Goal: Communication & Community: Ask a question

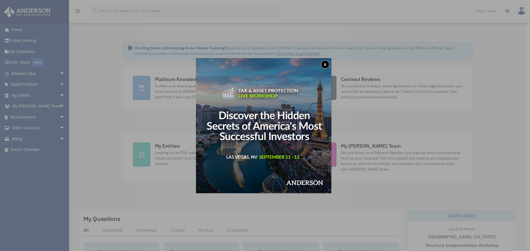
click at [328, 66] on button "x" at bounding box center [325, 64] width 8 height 8
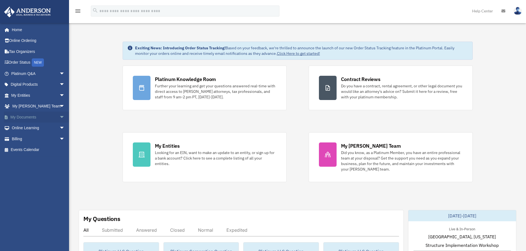
click at [59, 119] on span "arrow_drop_down" at bounding box center [64, 117] width 11 height 11
click at [22, 129] on link "Box" at bounding box center [40, 128] width 65 height 11
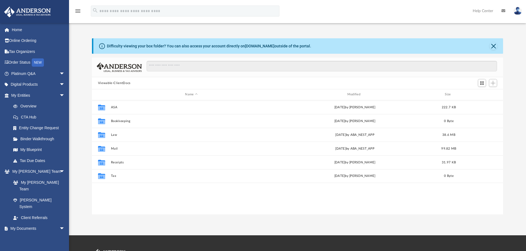
scroll to position [121, 407]
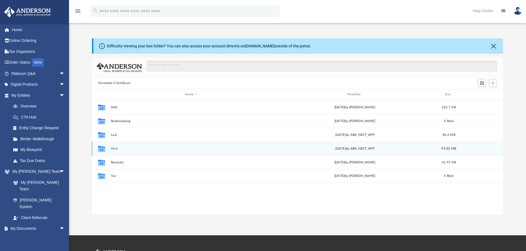
click at [112, 149] on button "Mail" at bounding box center [191, 149] width 161 height 4
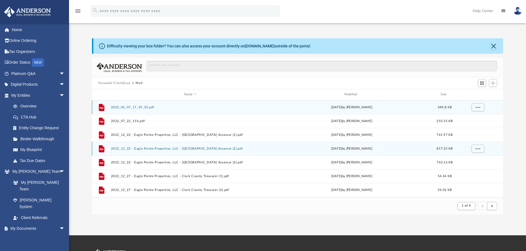
scroll to position [104, 407]
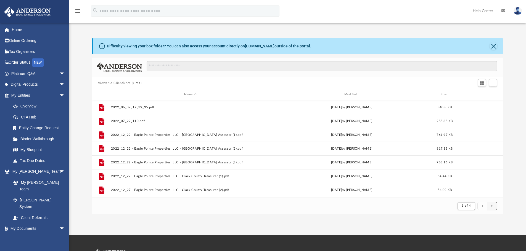
click at [492, 207] on span "submit" at bounding box center [492, 206] width 2 height 3
click at [494, 208] on button "submit" at bounding box center [492, 206] width 10 height 8
click at [493, 208] on button "submit" at bounding box center [492, 206] width 10 height 8
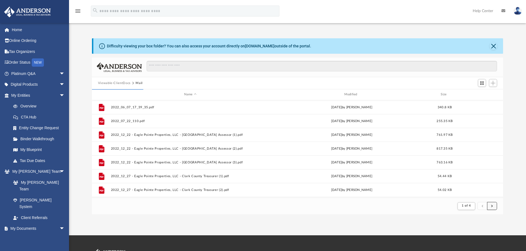
click at [493, 208] on button "submit" at bounding box center [492, 206] width 10 height 8
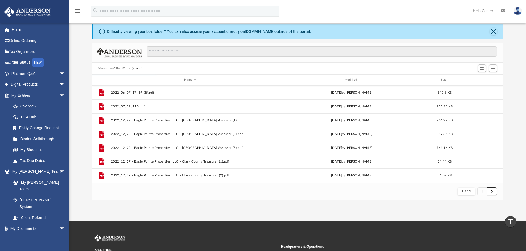
scroll to position [0, 0]
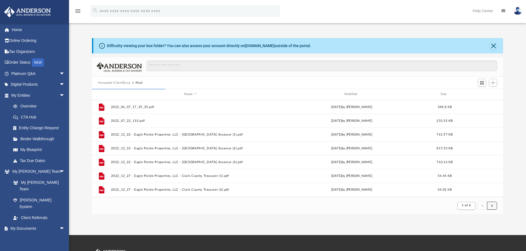
click at [492, 208] on button "submit" at bounding box center [492, 206] width 10 height 8
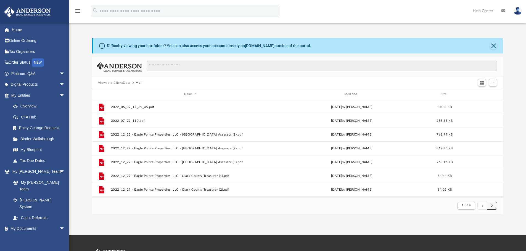
click at [492, 208] on button "submit" at bounding box center [492, 206] width 10 height 8
click at [492, 207] on span "submit" at bounding box center [492, 205] width 2 height 3
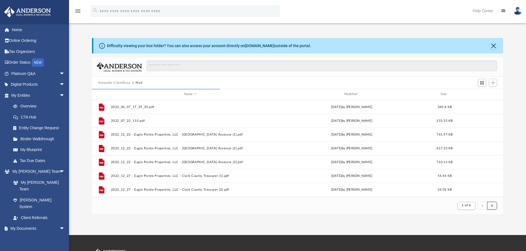
click at [492, 207] on span "submit" at bounding box center [492, 205] width 2 height 3
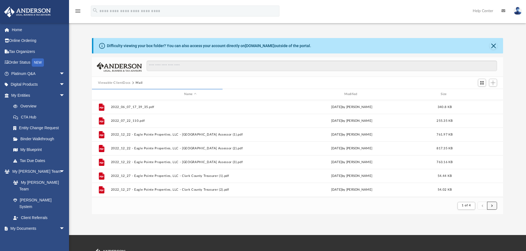
click at [492, 207] on span "submit" at bounding box center [492, 205] width 2 height 3
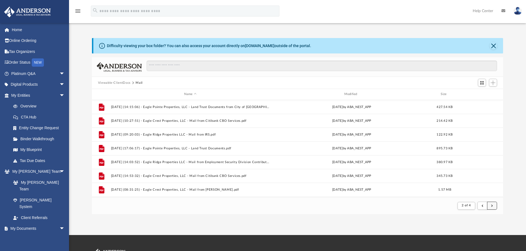
click at [491, 207] on span "submit" at bounding box center [492, 205] width 2 height 3
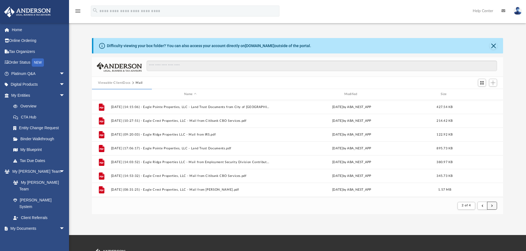
click at [491, 207] on span "submit" at bounding box center [492, 205] width 2 height 3
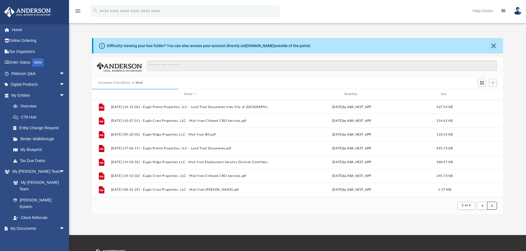
click at [491, 207] on span "submit" at bounding box center [492, 205] width 2 height 3
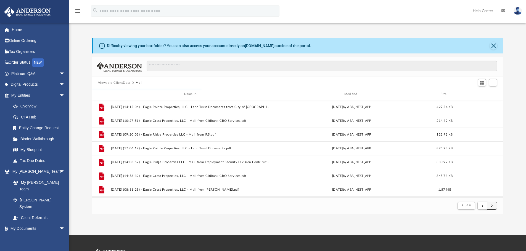
click at [491, 207] on span "submit" at bounding box center [492, 205] width 2 height 3
click at [490, 207] on button "submit" at bounding box center [492, 206] width 10 height 8
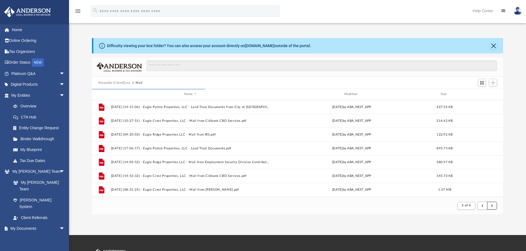
click at [490, 207] on button "submit" at bounding box center [492, 206] width 10 height 8
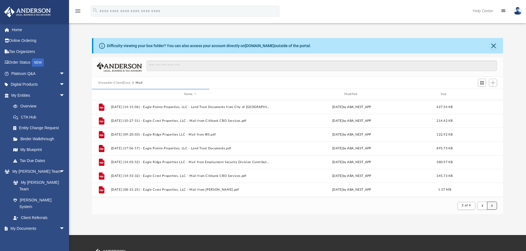
click at [490, 207] on button "submit" at bounding box center [492, 206] width 10 height 8
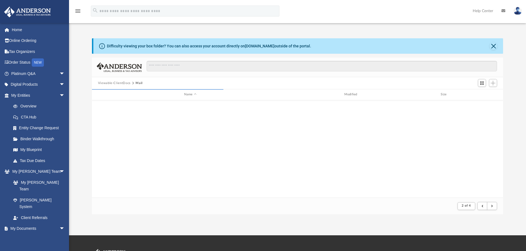
scroll to position [592, 0]
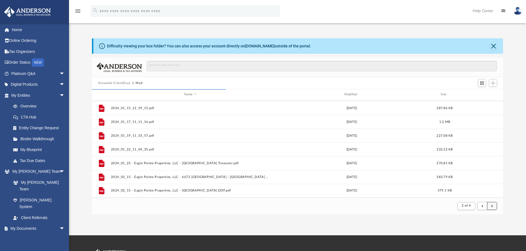
click at [494, 206] on button "submit" at bounding box center [492, 206] width 10 height 8
click at [492, 207] on span "submit" at bounding box center [492, 206] width 2 height 3
click at [492, 206] on span "submit" at bounding box center [492, 206] width 2 height 3
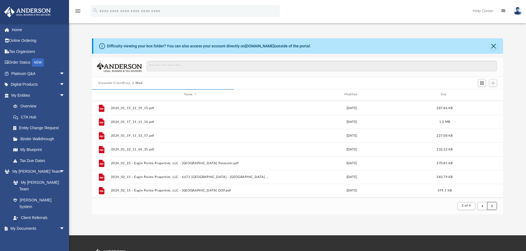
click at [492, 206] on span "submit" at bounding box center [492, 206] width 2 height 3
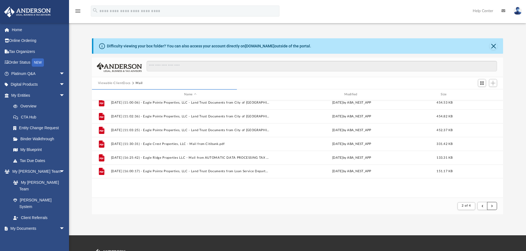
scroll to position [123, 0]
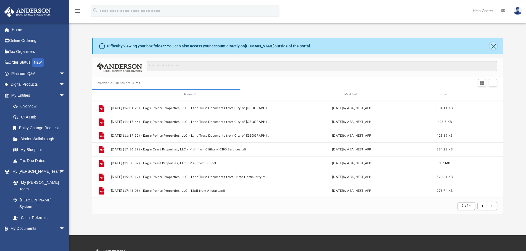
click at [495, 45] on button "Close" at bounding box center [493, 46] width 8 height 8
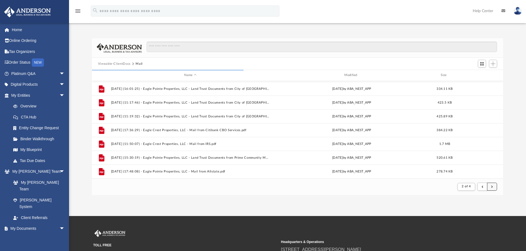
click at [491, 187] on span "submit" at bounding box center [492, 186] width 2 height 3
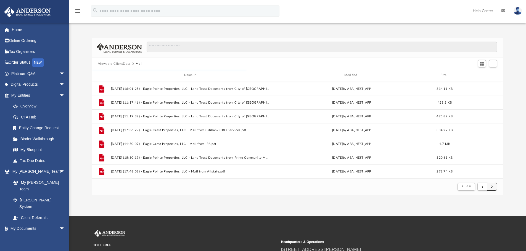
click at [491, 187] on span "submit" at bounding box center [492, 186] width 2 height 3
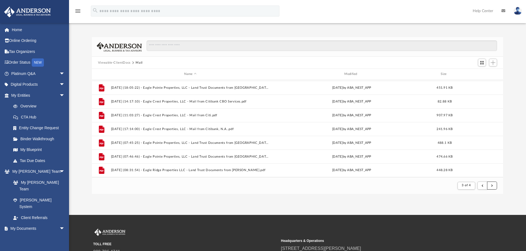
scroll to position [0, 0]
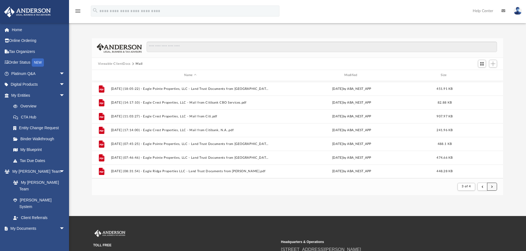
click at [494, 189] on button "submit" at bounding box center [492, 187] width 10 height 8
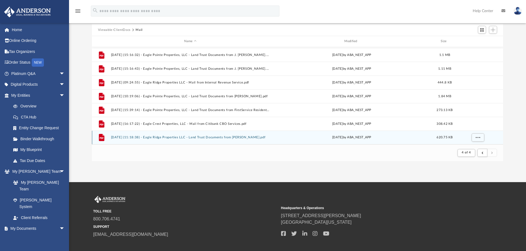
scroll to position [64, 0]
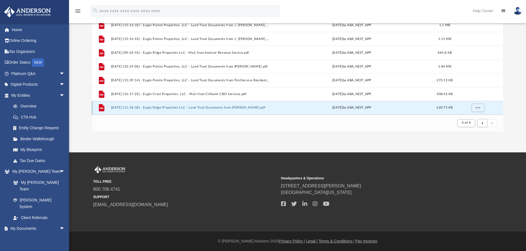
click at [171, 108] on button "2025.08.13 (11:18:38) - Eagle Ridge Properties LLC - Land Trust Documents from …" at bounding box center [190, 108] width 159 height 4
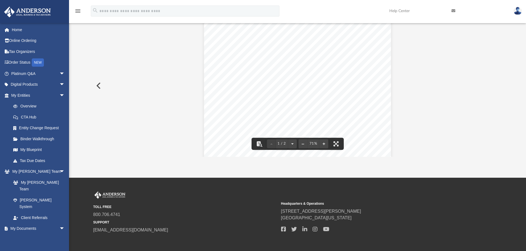
click at [363, 116] on div "Page 1" at bounding box center [297, 89] width 187 height 141
click at [357, 96] on div "Page 1" at bounding box center [297, 89] width 187 height 141
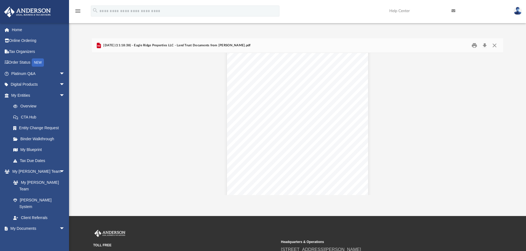
scroll to position [174, 0]
click at [20, 31] on link "Home" at bounding box center [38, 29] width 69 height 11
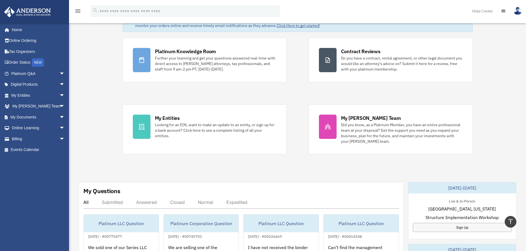
scroll to position [28, 0]
click at [49, 97] on link "My Entities arrow_drop_down" at bounding box center [38, 95] width 69 height 11
click at [59, 96] on span "arrow_drop_down" at bounding box center [64, 95] width 11 height 11
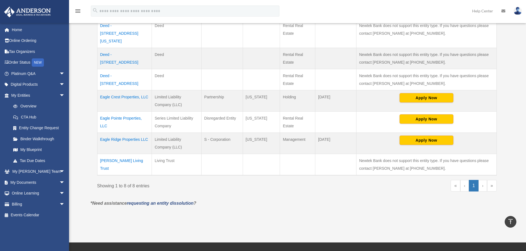
scroll to position [166, 0]
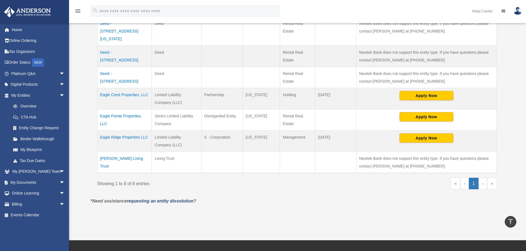
click at [481, 179] on link "›" at bounding box center [482, 184] width 9 height 12
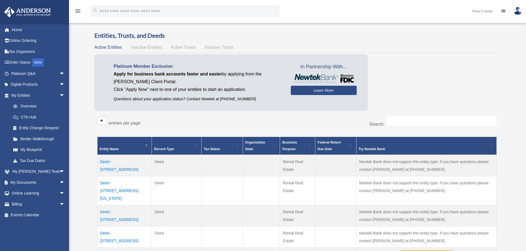
scroll to position [0, 0]
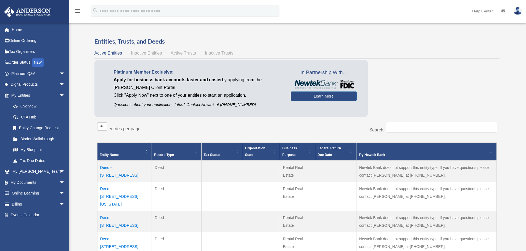
click at [149, 54] on span "Inactive Entities" at bounding box center [146, 53] width 31 height 5
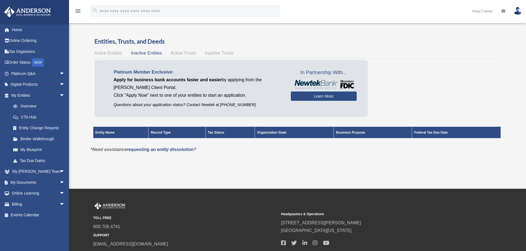
click at [175, 54] on span "Active Trusts" at bounding box center [183, 53] width 25 height 5
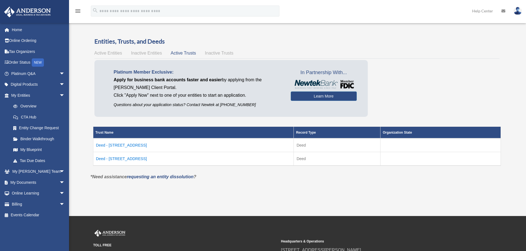
click at [217, 53] on span "Inactive Trusts" at bounding box center [219, 53] width 28 height 5
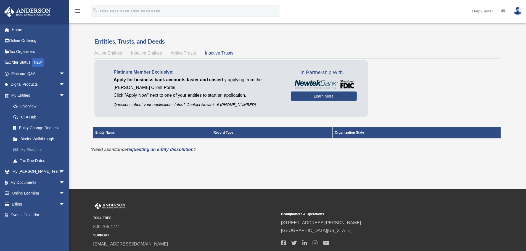
click at [26, 150] on link "My Blueprint" at bounding box center [40, 150] width 65 height 11
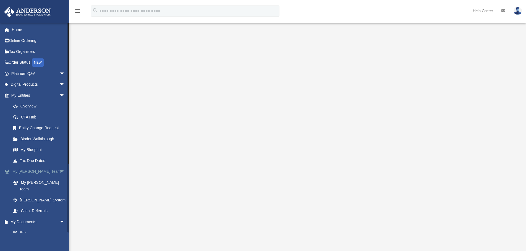
click at [59, 172] on span "arrow_drop_down" at bounding box center [64, 171] width 11 height 11
click at [59, 172] on span "arrow_drop_up" at bounding box center [64, 171] width 11 height 11
click at [52, 74] on link "Platinum Q&A arrow_drop_down" at bounding box center [38, 73] width 69 height 11
click at [59, 74] on span "arrow_drop_down" at bounding box center [64, 73] width 11 height 11
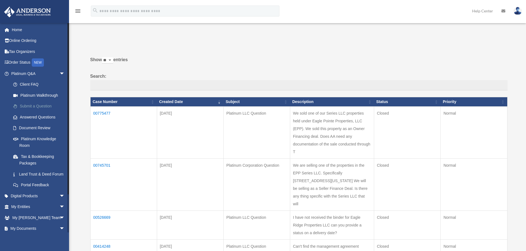
click at [30, 105] on link "Submit a Question" at bounding box center [40, 106] width 65 height 11
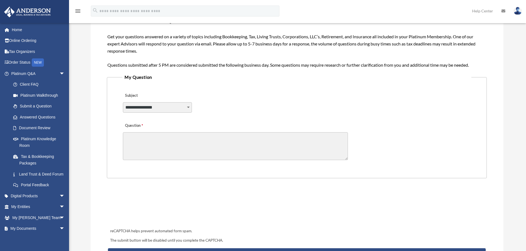
scroll to position [55, 0]
